Goal: Register for event/course

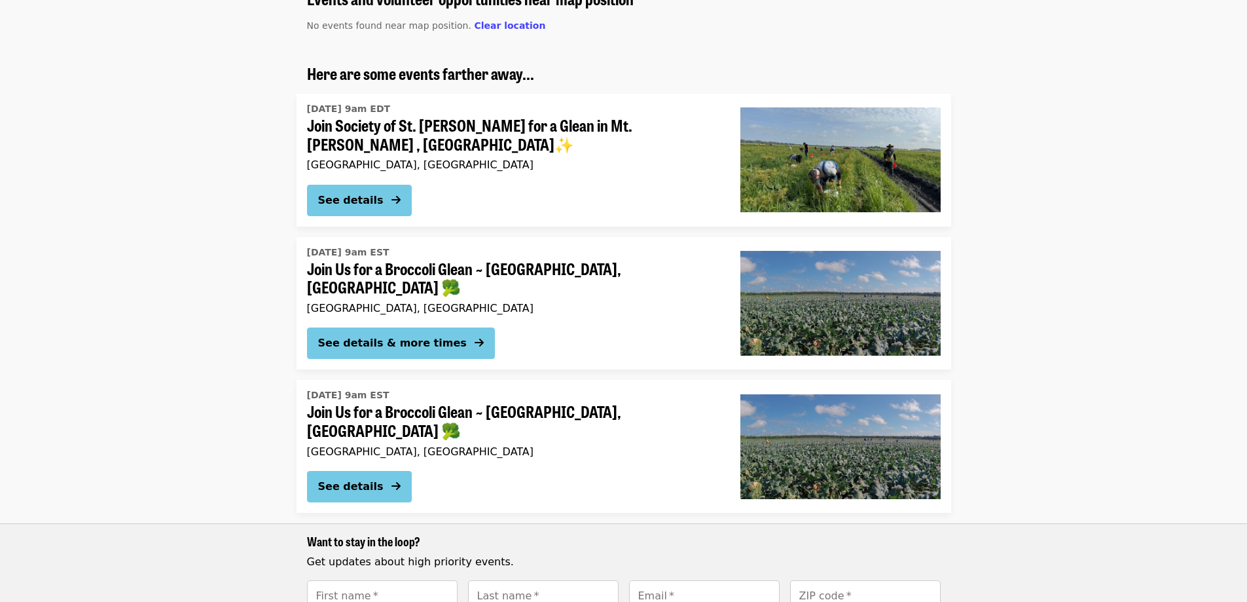
scroll to position [262, 0]
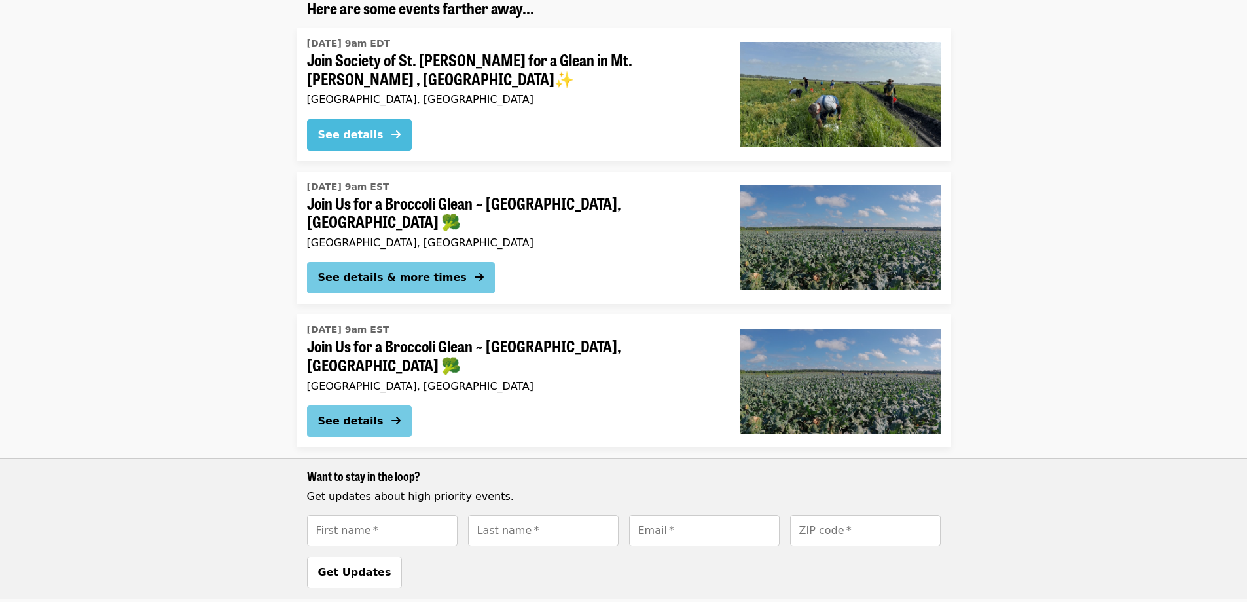
click at [377, 127] on div "See details" at bounding box center [350, 135] width 65 height 16
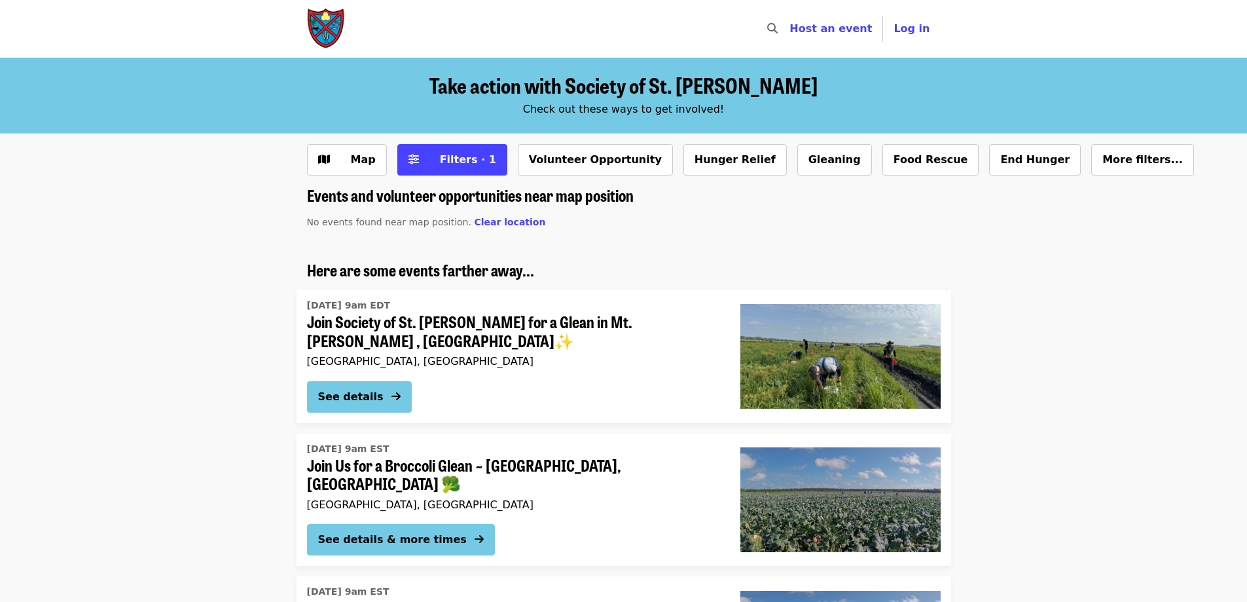
click at [1043, 365] on li "Here are some events farther away... Thu, Oct 16 @ 9am EDT Join Society of St. …" at bounding box center [623, 341] width 1247 height 162
click at [392, 391] on icon "arrow-right icon" at bounding box center [395, 396] width 9 height 12
